Goal: Information Seeking & Learning: Learn about a topic

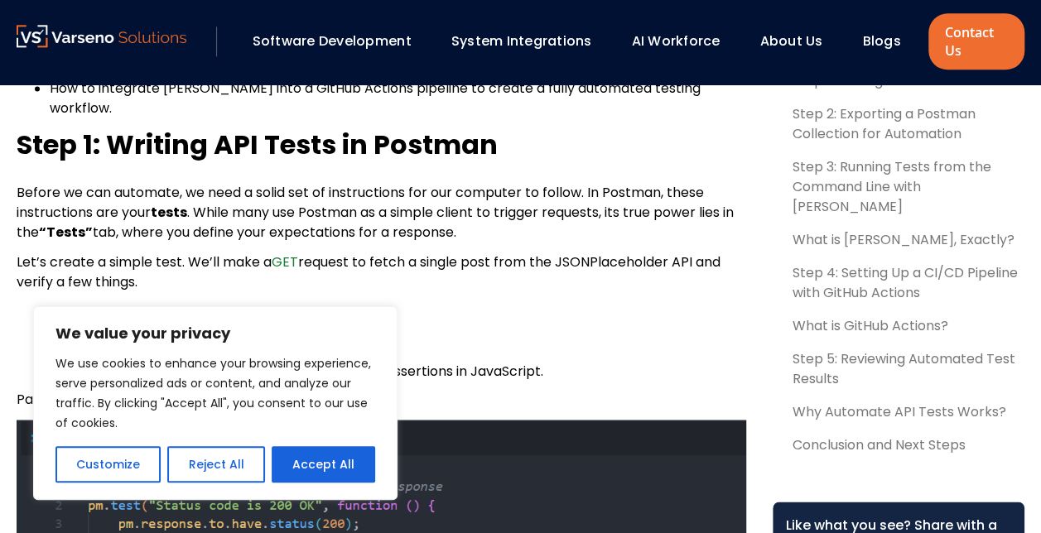
scroll to position [1088, 0]
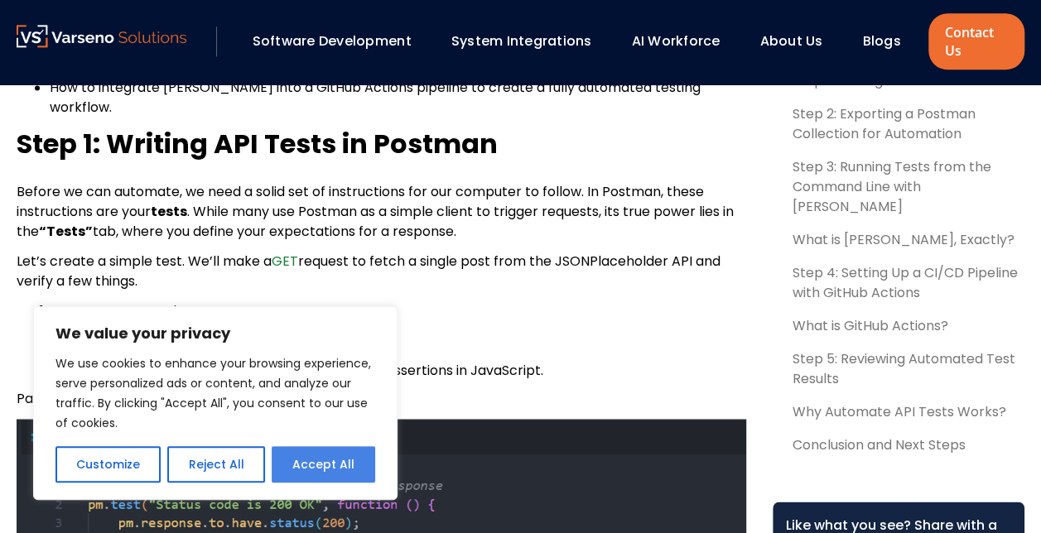
click at [297, 456] on button "Accept All" at bounding box center [324, 464] width 104 height 36
checkbox input "true"
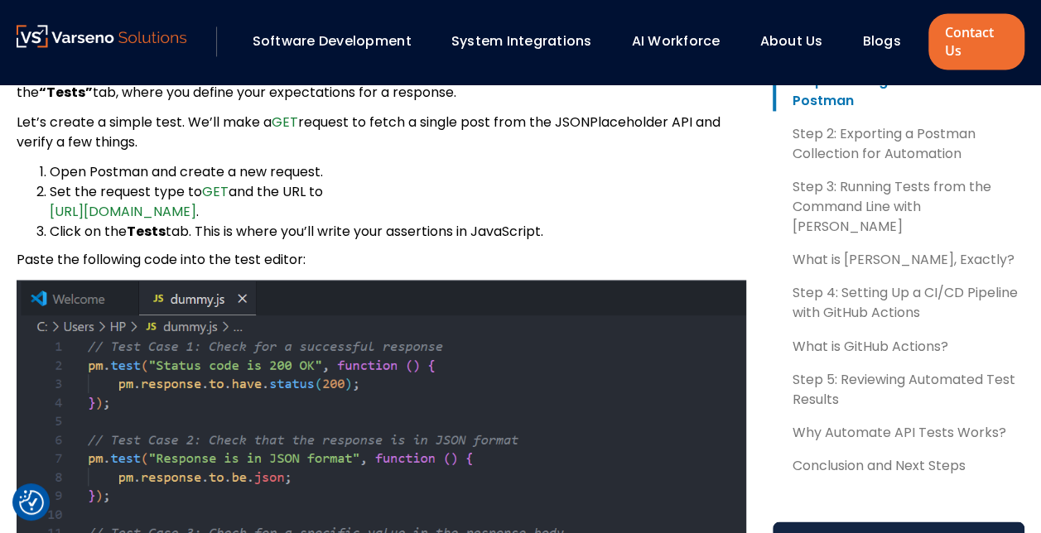
scroll to position [1227, 0]
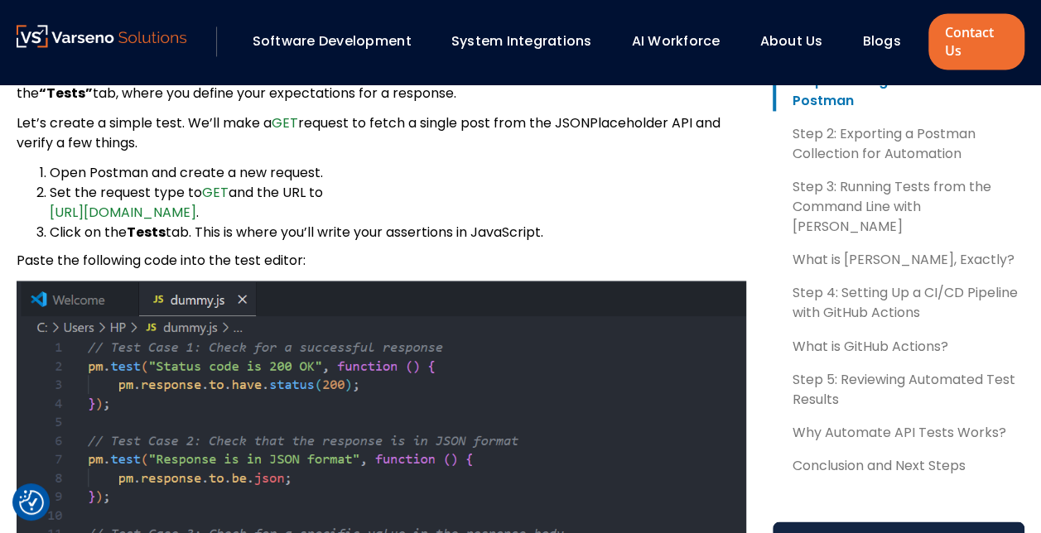
click at [176, 337] on img at bounding box center [382, 496] width 730 height 430
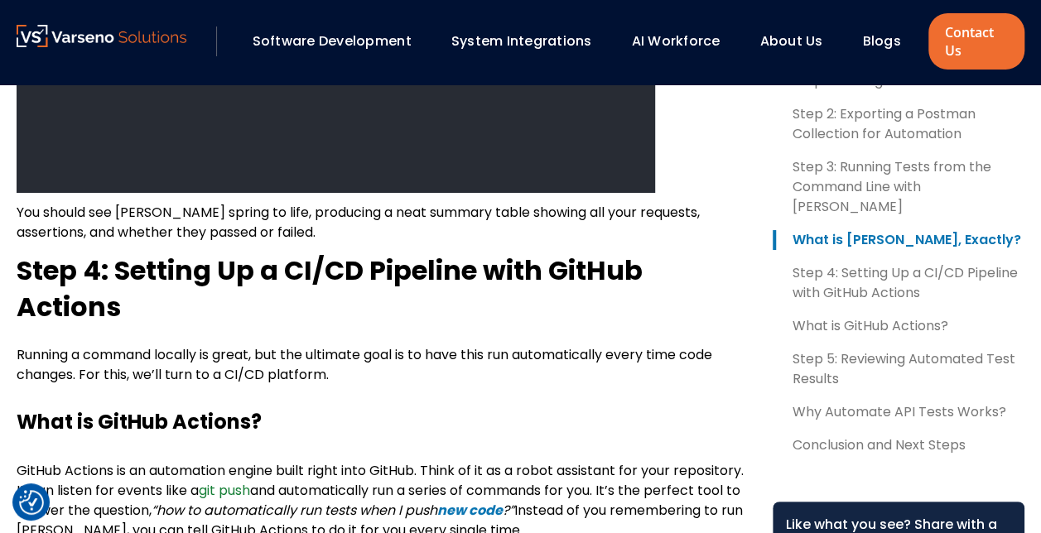
scroll to position [3077, 0]
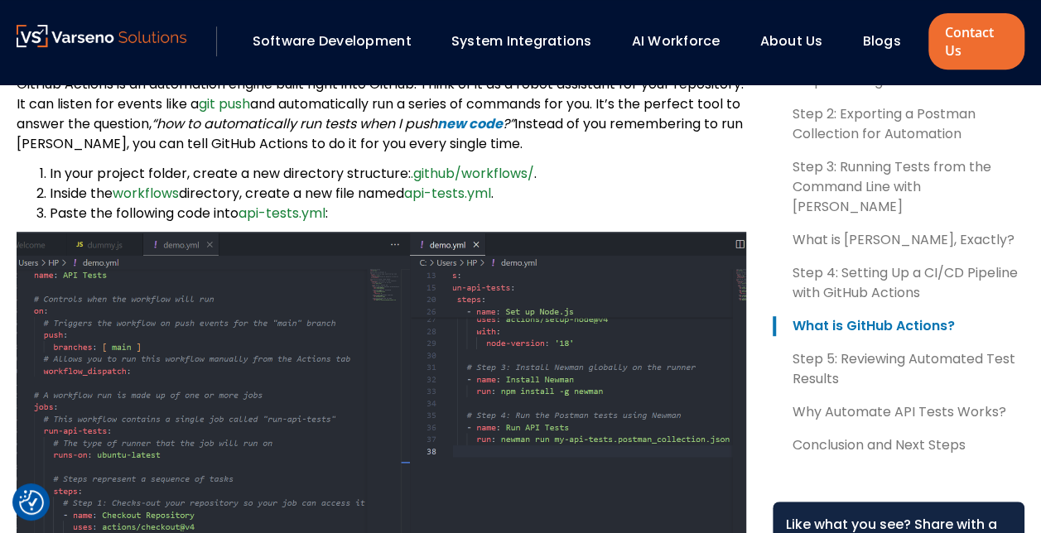
scroll to position [3465, 0]
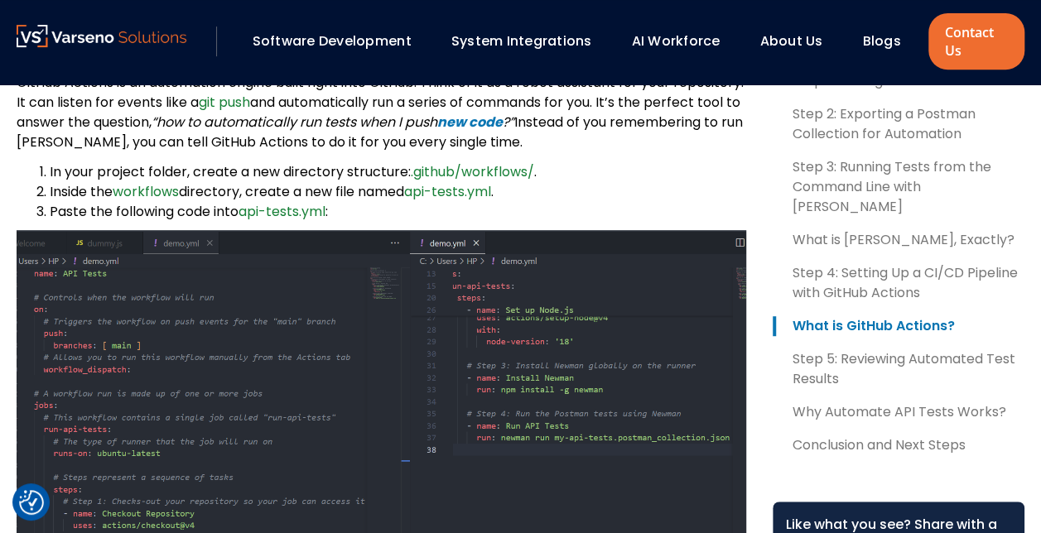
click at [336, 260] on img at bounding box center [382, 420] width 730 height 380
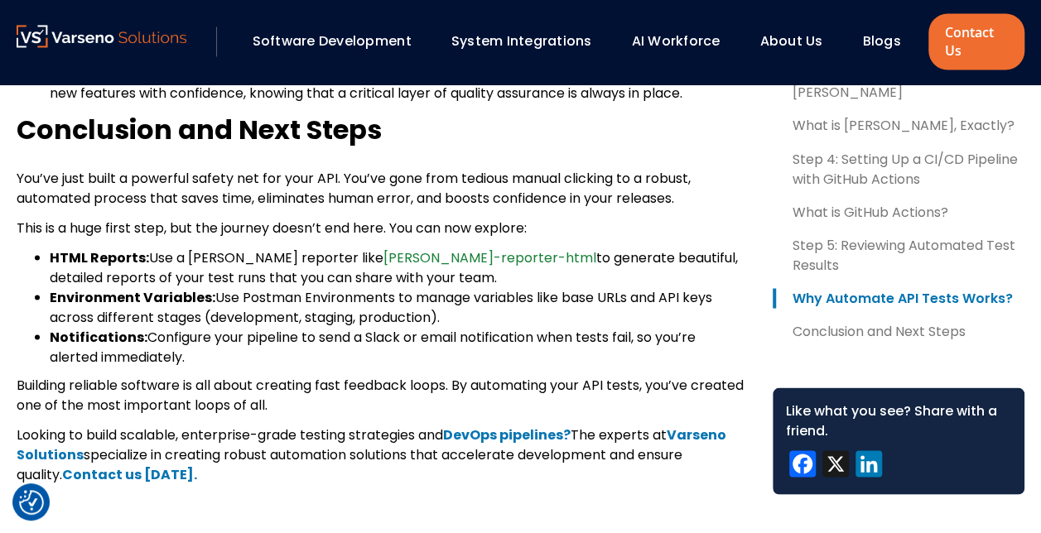
scroll to position [4527, 0]
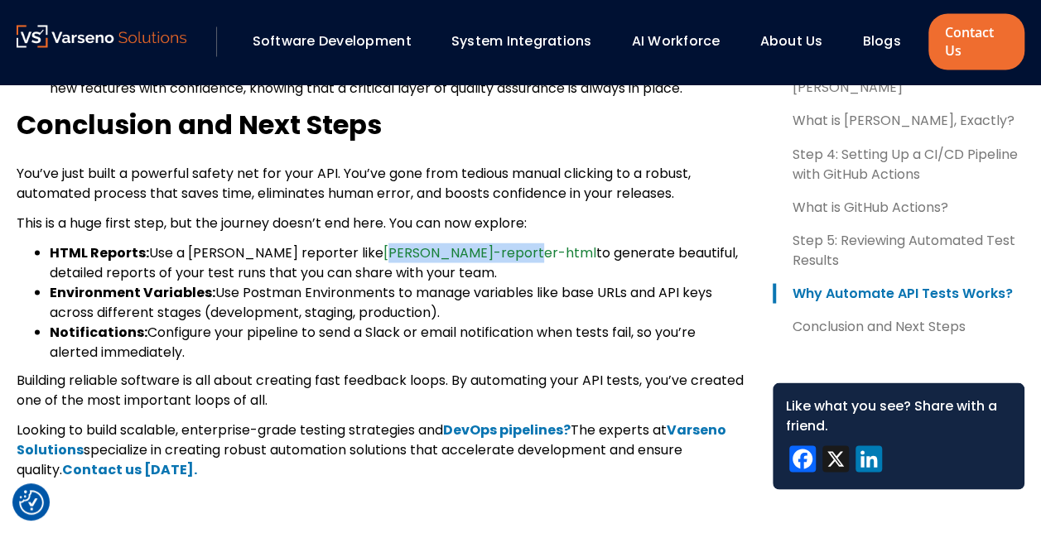
drag, startPoint x: 491, startPoint y: 234, endPoint x: 346, endPoint y: 227, distance: 145.1
click at [346, 243] on li "HTML Reports: Use a [PERSON_NAME] reporter like [PERSON_NAME]-reporter-html to …" at bounding box center [398, 263] width 697 height 40
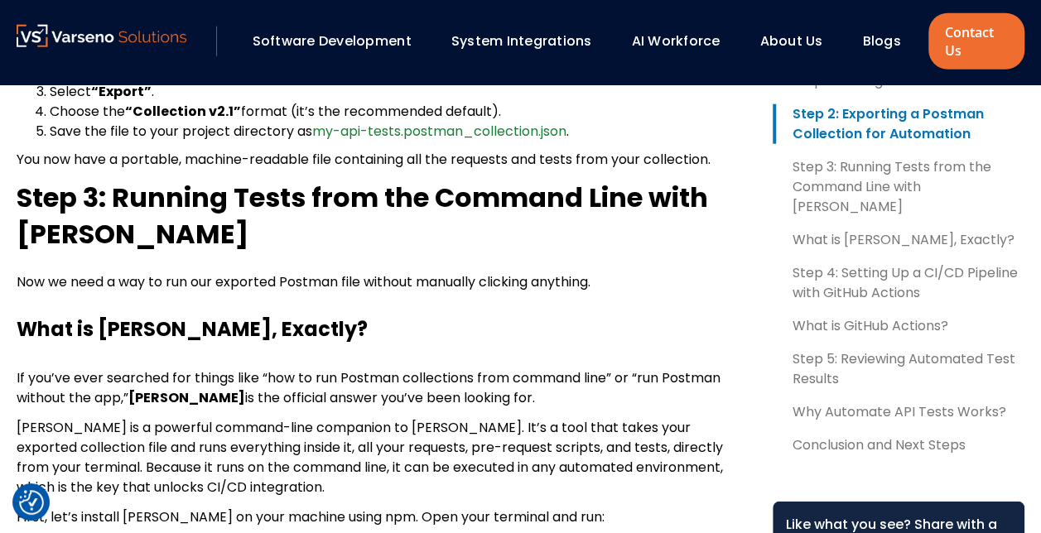
scroll to position [2116, 0]
